Goal: Task Accomplishment & Management: Manage account settings

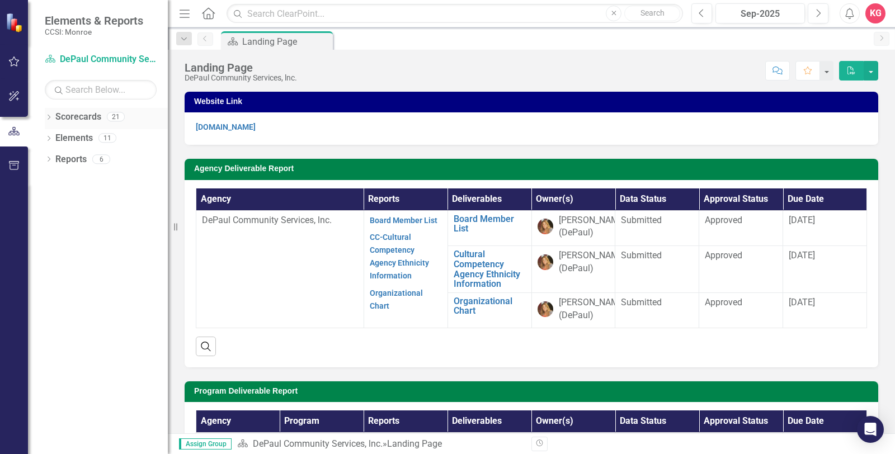
click at [51, 117] on icon "Dropdown" at bounding box center [49, 118] width 8 height 6
click at [54, 139] on icon "Dropdown" at bounding box center [54, 137] width 8 height 7
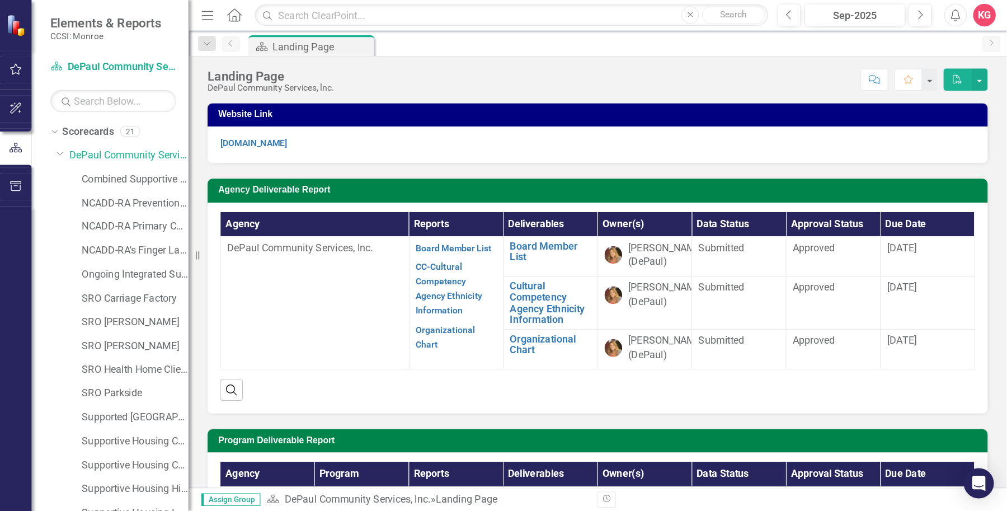
scroll to position [62, 0]
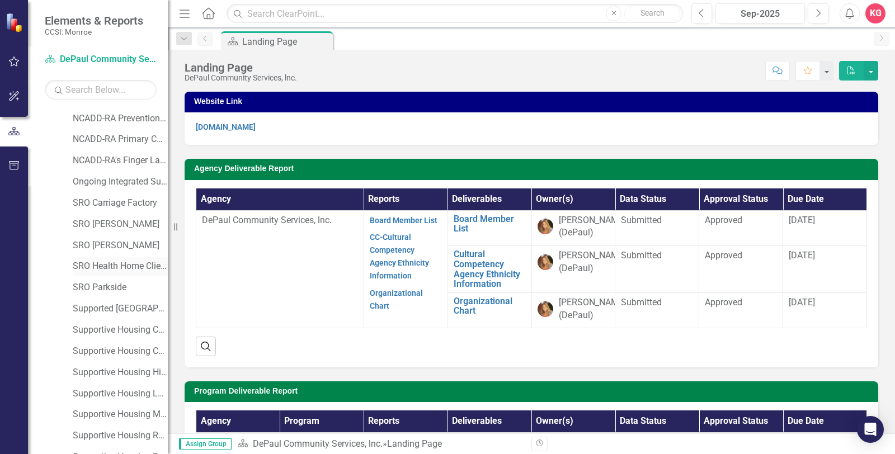
click at [115, 259] on div "SRO Health Home Client Dollars" at bounding box center [120, 266] width 95 height 18
click at [115, 269] on link "SRO Health Home Client Dollars" at bounding box center [120, 266] width 95 height 13
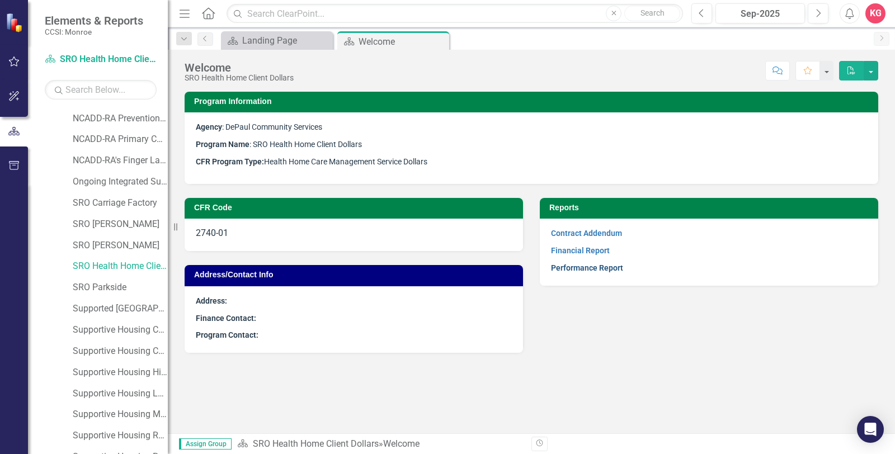
click at [571, 263] on link "Performance Report" at bounding box center [587, 267] width 72 height 9
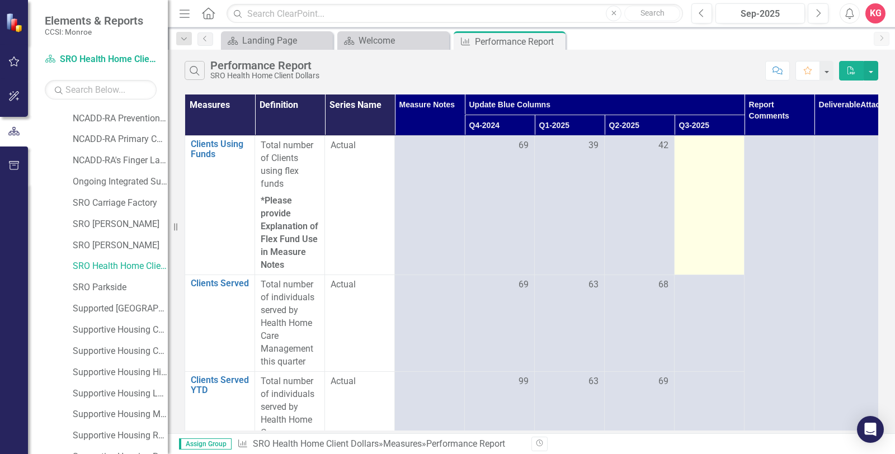
click at [696, 191] on td at bounding box center [709, 205] width 70 height 139
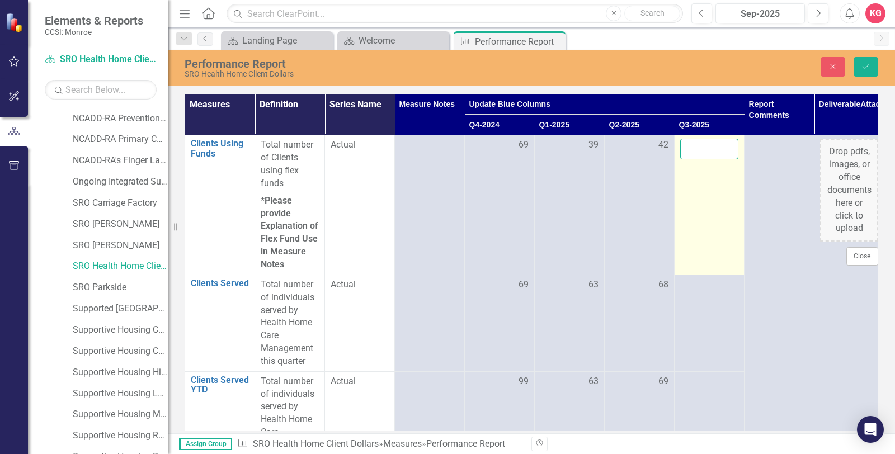
click at [710, 149] on input "number" at bounding box center [709, 149] width 58 height 21
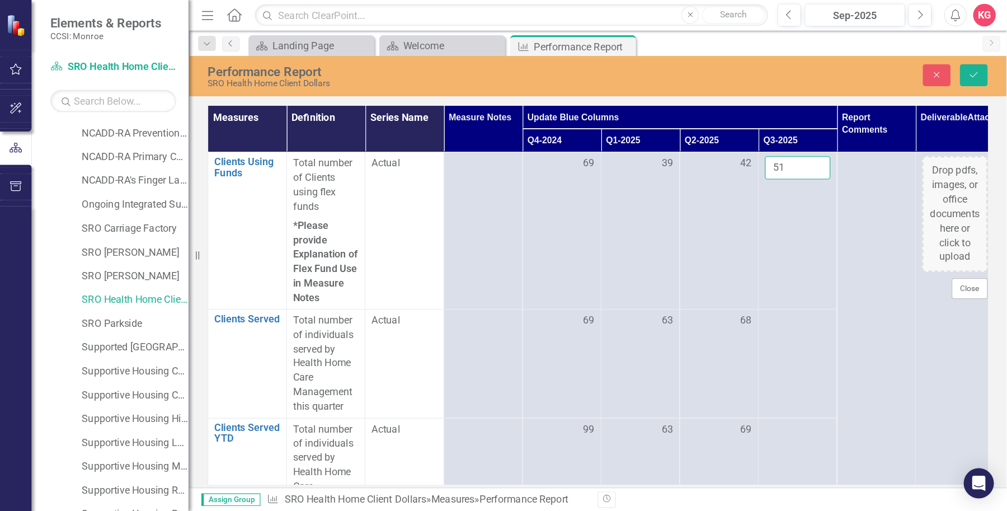
scroll to position [62, 0]
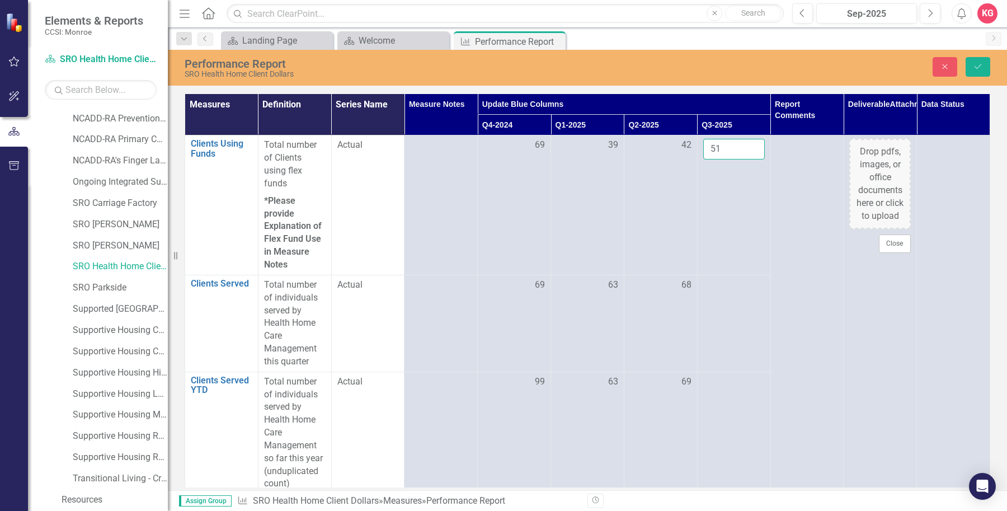
type input "51"
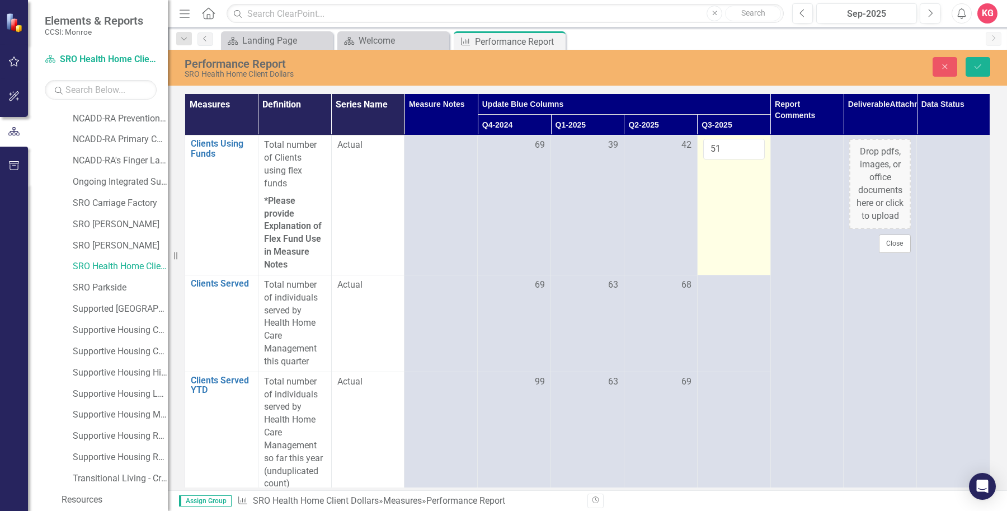
drag, startPoint x: 775, startPoint y: 1, endPoint x: 705, endPoint y: 191, distance: 202.6
click at [705, 191] on td "51" at bounding box center [733, 204] width 73 height 139
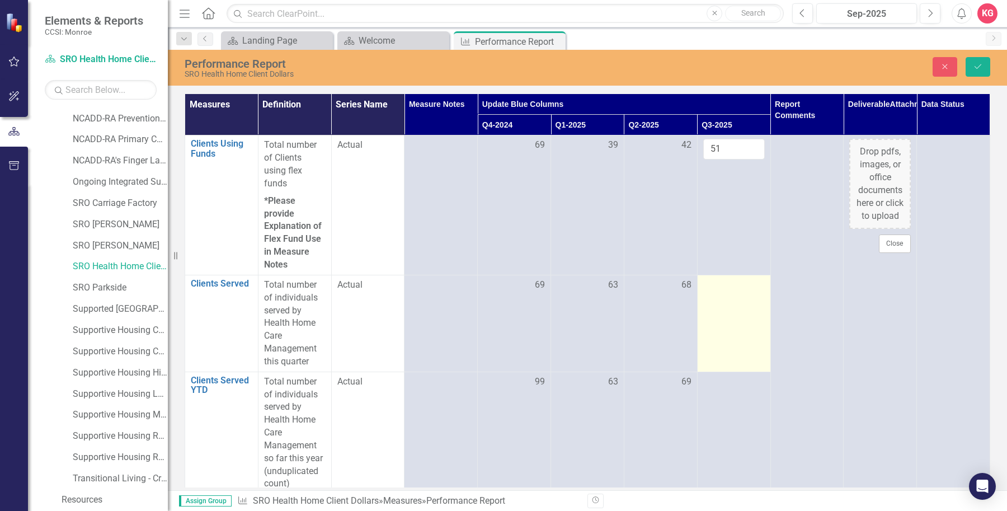
click at [713, 309] on td at bounding box center [733, 323] width 73 height 97
click at [715, 302] on td at bounding box center [733, 323] width 73 height 97
click at [712, 287] on input "number" at bounding box center [734, 289] width 62 height 21
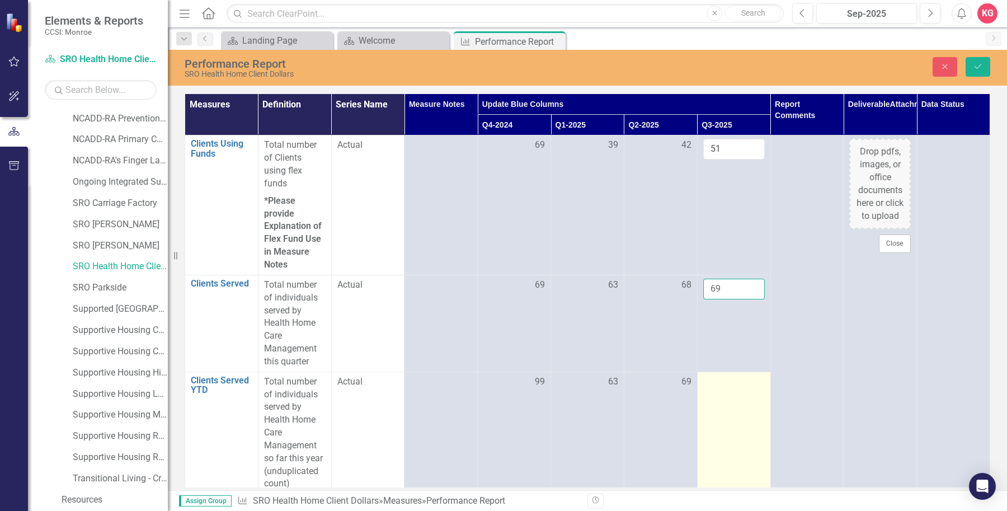
type input "69"
click at [733, 406] on td at bounding box center [733, 432] width 73 height 122
click at [719, 397] on td at bounding box center [733, 432] width 73 height 122
click at [722, 384] on div at bounding box center [734, 381] width 62 height 13
click at [721, 384] on div at bounding box center [734, 381] width 62 height 13
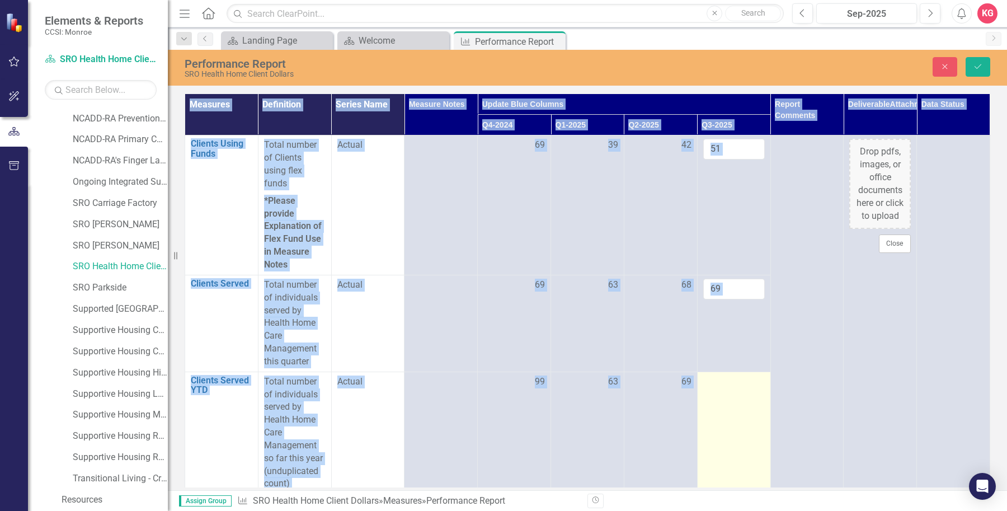
click at [721, 384] on div at bounding box center [734, 381] width 62 height 13
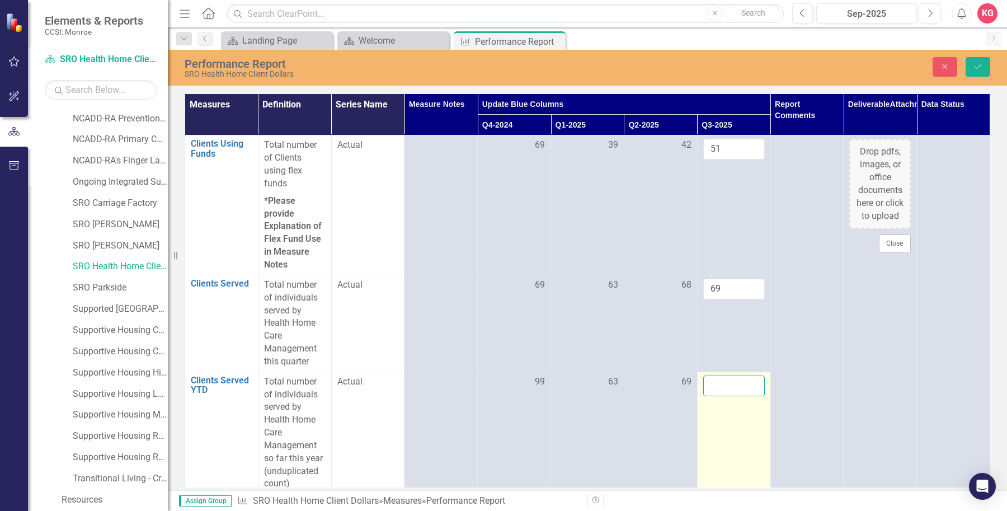
click at [721, 384] on input "number" at bounding box center [734, 385] width 62 height 21
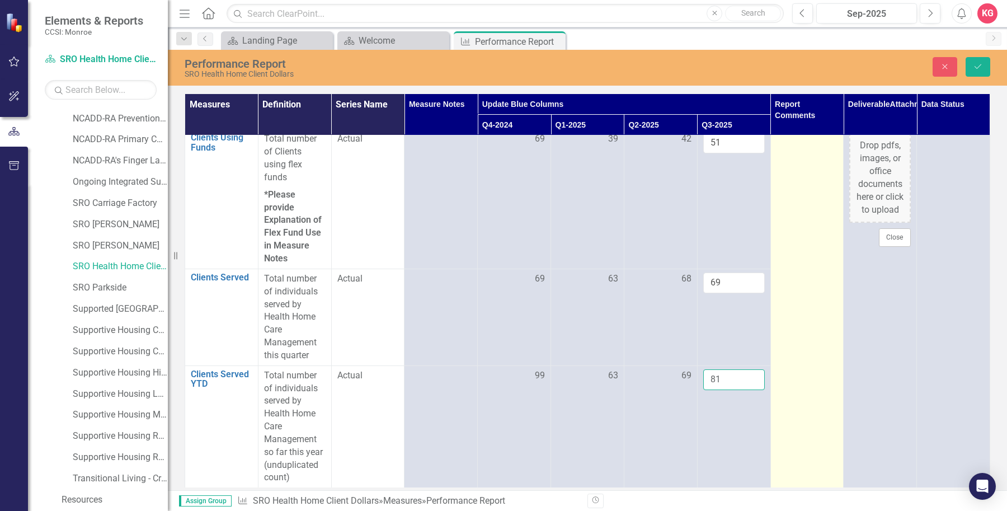
scroll to position [7, 0]
type input "81"
click at [779, 422] on td at bounding box center [806, 308] width 73 height 359
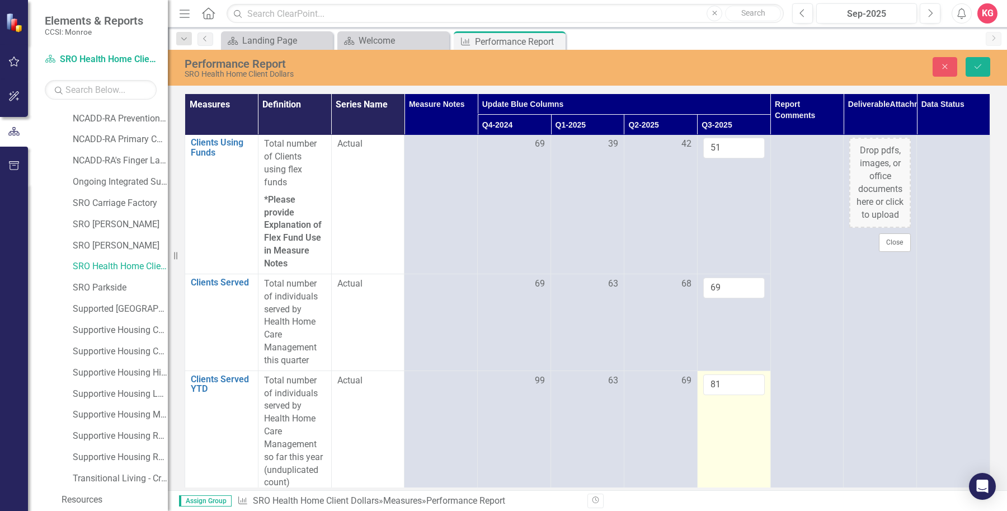
scroll to position [0, 0]
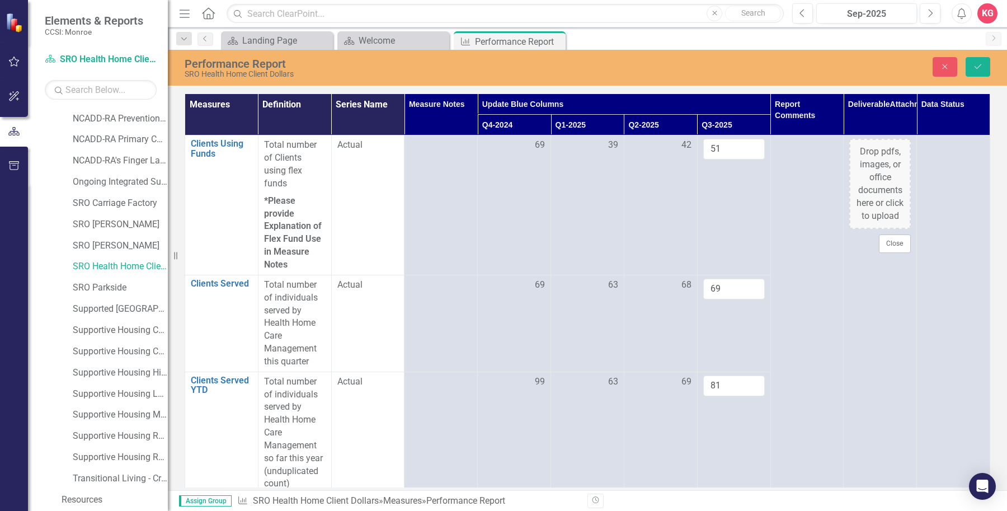
click at [279, 222] on strong "*Please provide Explanation of Flex Fund Use in Measure Notes" at bounding box center [293, 232] width 58 height 74
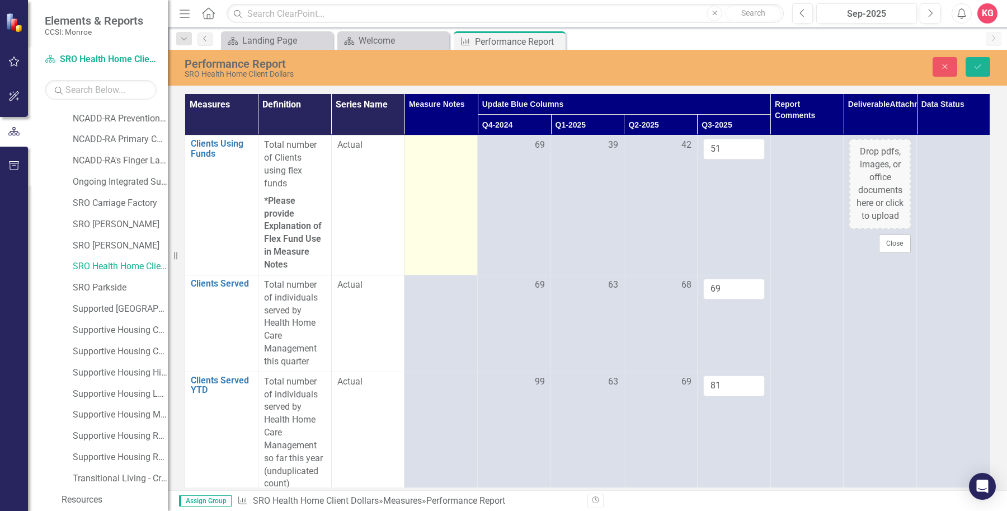
click at [456, 213] on td at bounding box center [440, 204] width 73 height 139
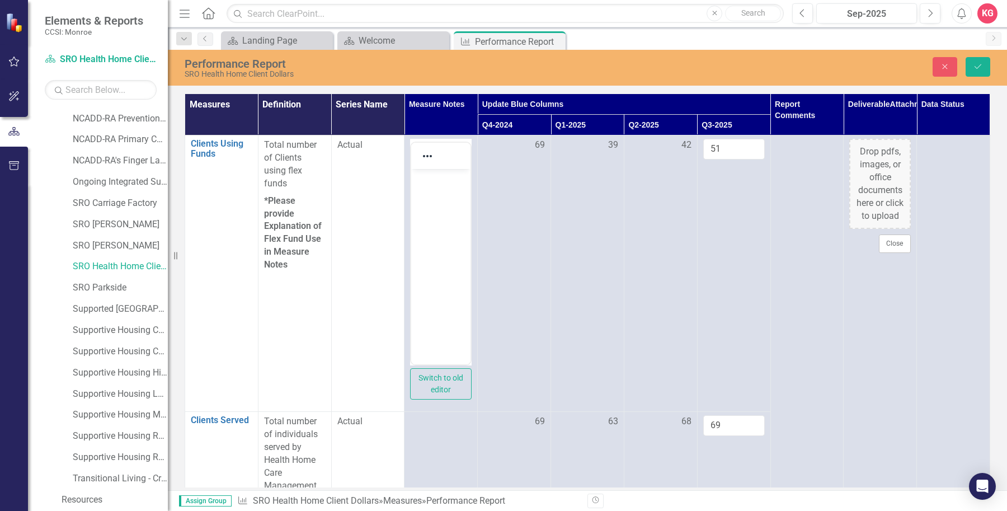
click at [436, 189] on body "Rich Text Area. Press ALT-0 for help." at bounding box center [440, 253] width 59 height 168
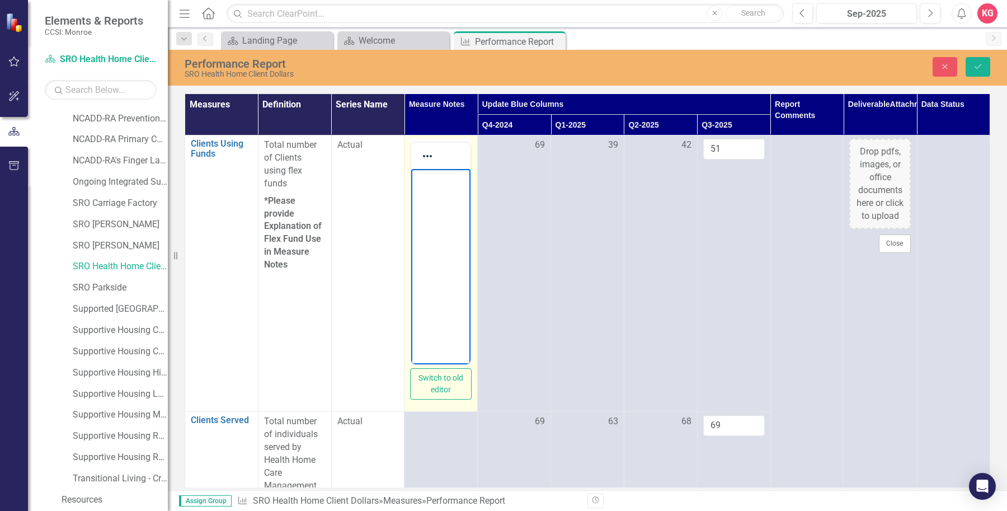
scroll to position [570, 0]
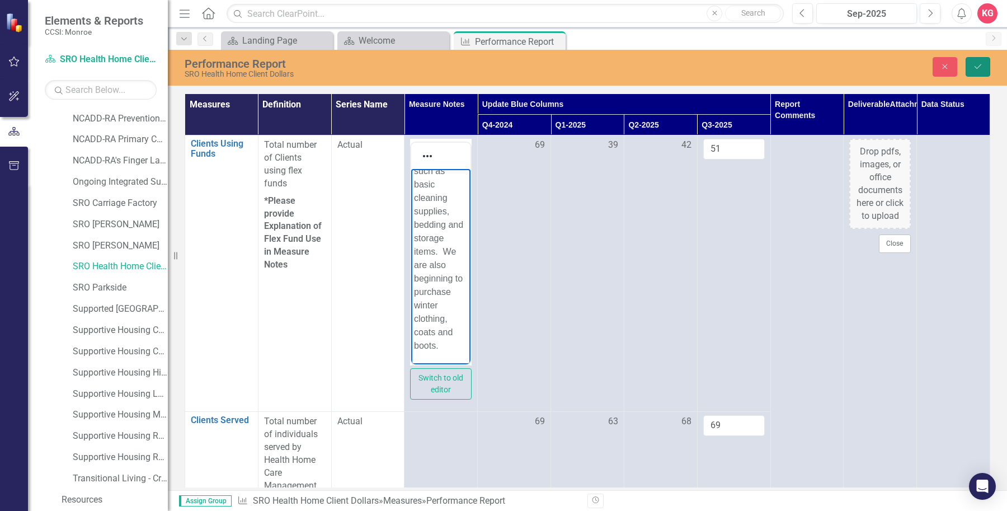
click at [894, 63] on icon "Save" at bounding box center [978, 67] width 10 height 8
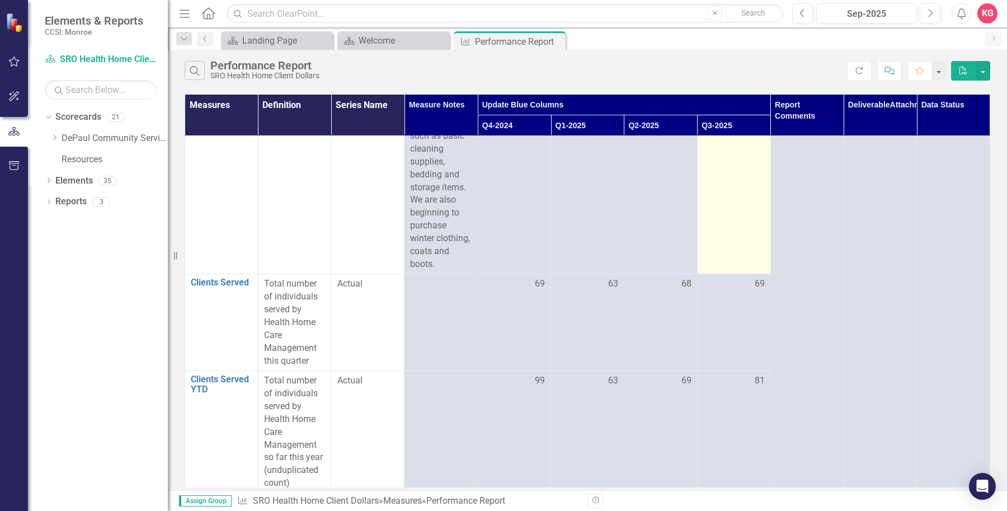
scroll to position [412, 0]
